Goal: Task Accomplishment & Management: Complete application form

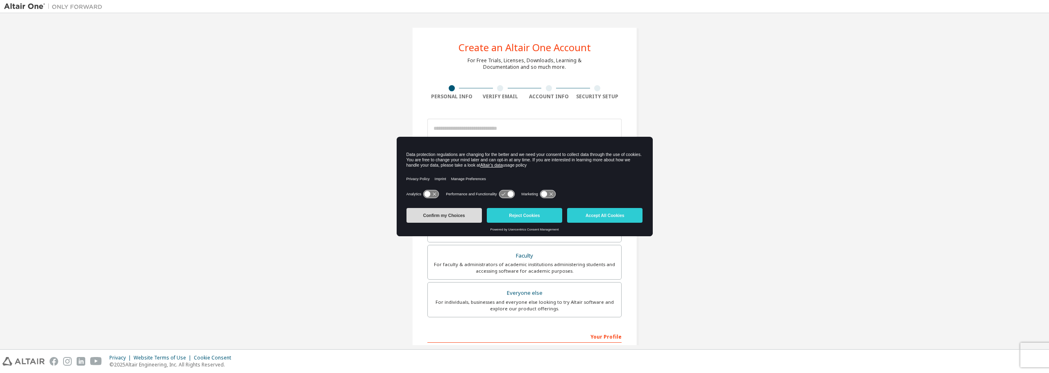
click at [453, 215] on button "Confirm my Choices" at bounding box center [444, 215] width 75 height 15
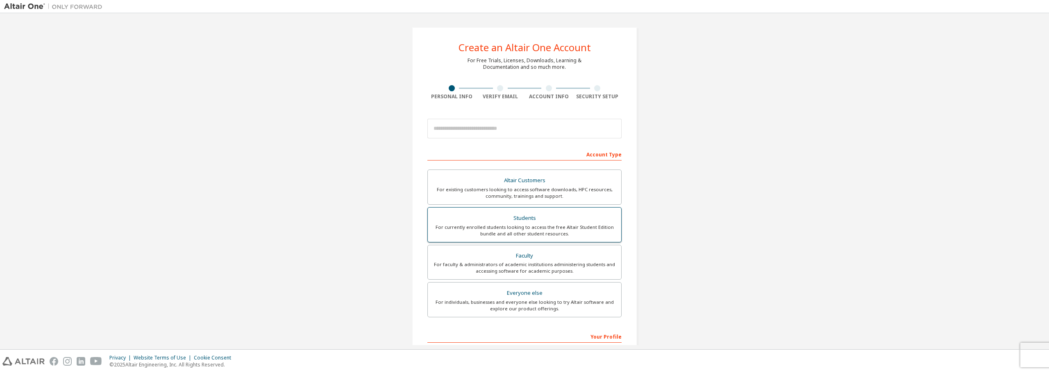
click at [568, 223] on div "Students" at bounding box center [525, 218] width 184 height 11
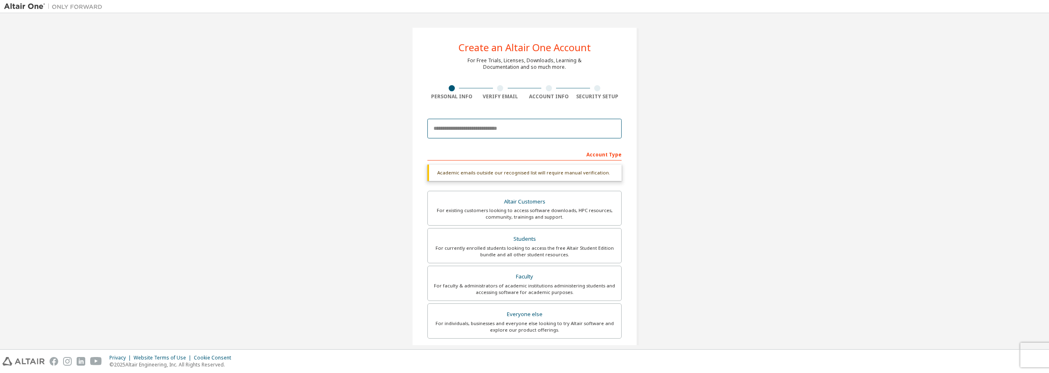
click at [544, 122] on input "email" at bounding box center [524, 129] width 194 height 20
type input "**********"
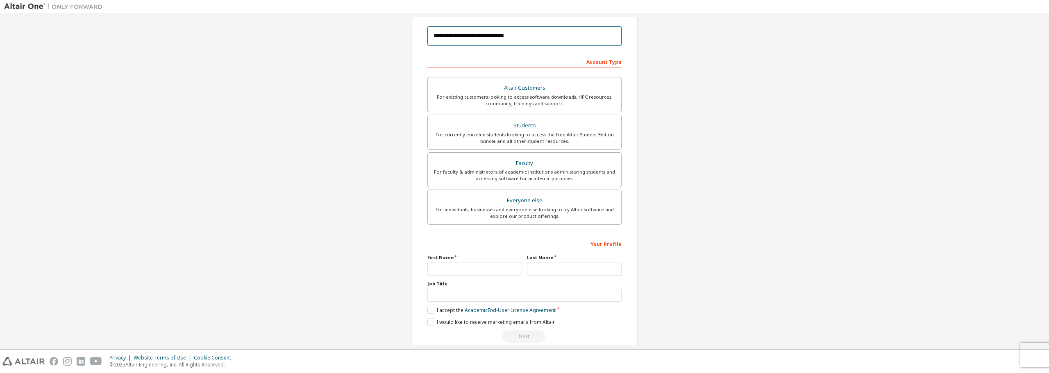
scroll to position [106, 0]
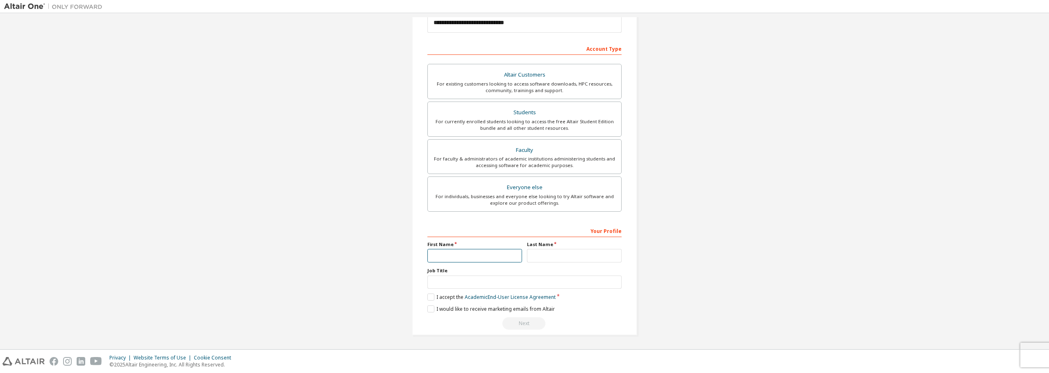
click at [498, 256] on input "text" at bounding box center [474, 256] width 95 height 14
type input "*****"
click at [443, 299] on label "I accept the Academic End-User License Agreement" at bounding box center [491, 297] width 128 height 7
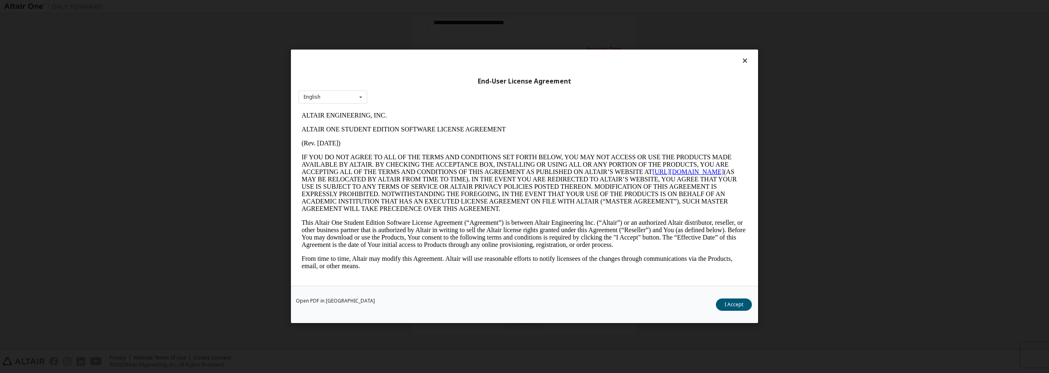
scroll to position [0, 0]
click at [736, 300] on button "I Accept" at bounding box center [734, 305] width 36 height 12
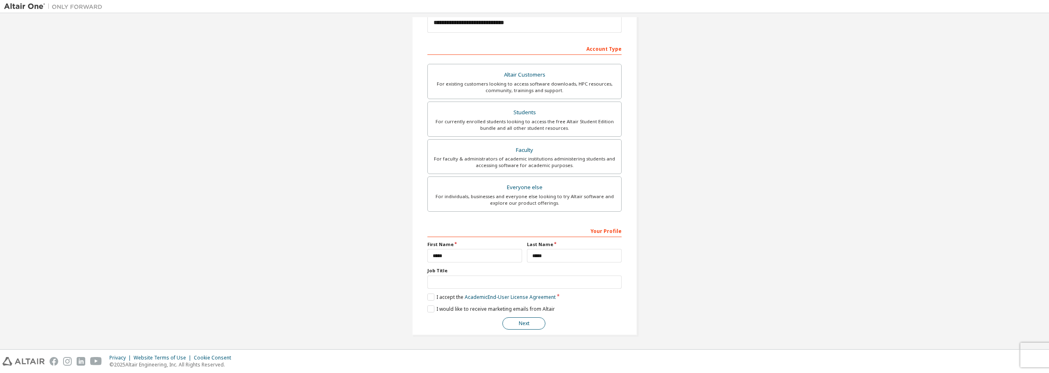
click at [530, 325] on button "Next" at bounding box center [523, 324] width 43 height 12
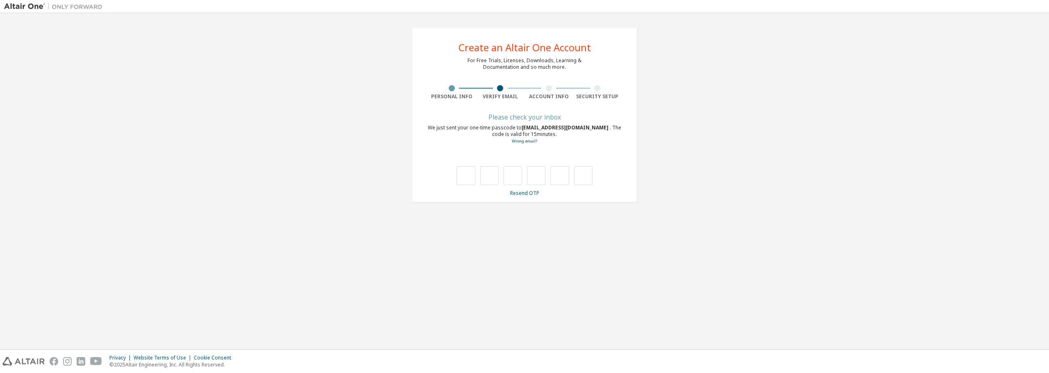
click at [473, 185] on div "Please check your inbox We just sent your one-time passcode to [EMAIL_ADDRESS][…" at bounding box center [524, 156] width 194 height 82
click at [467, 183] on input "text" at bounding box center [466, 175] width 18 height 19
type input "*"
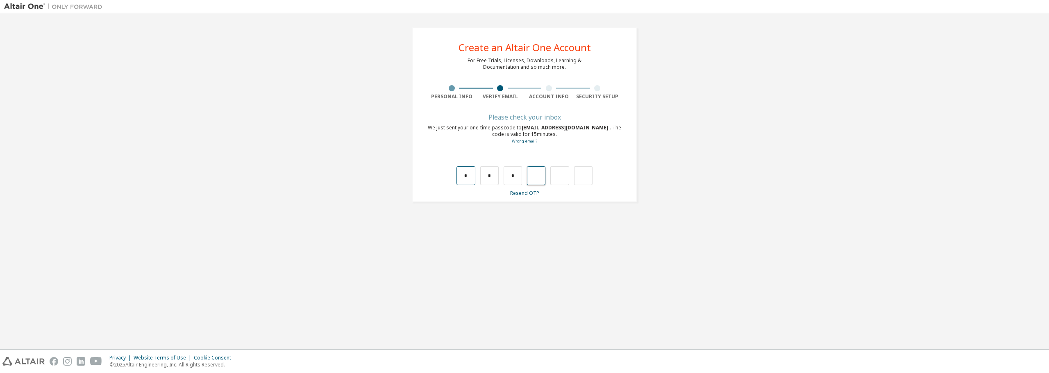
type input "*"
